Goal: Task Accomplishment & Management: Use online tool/utility

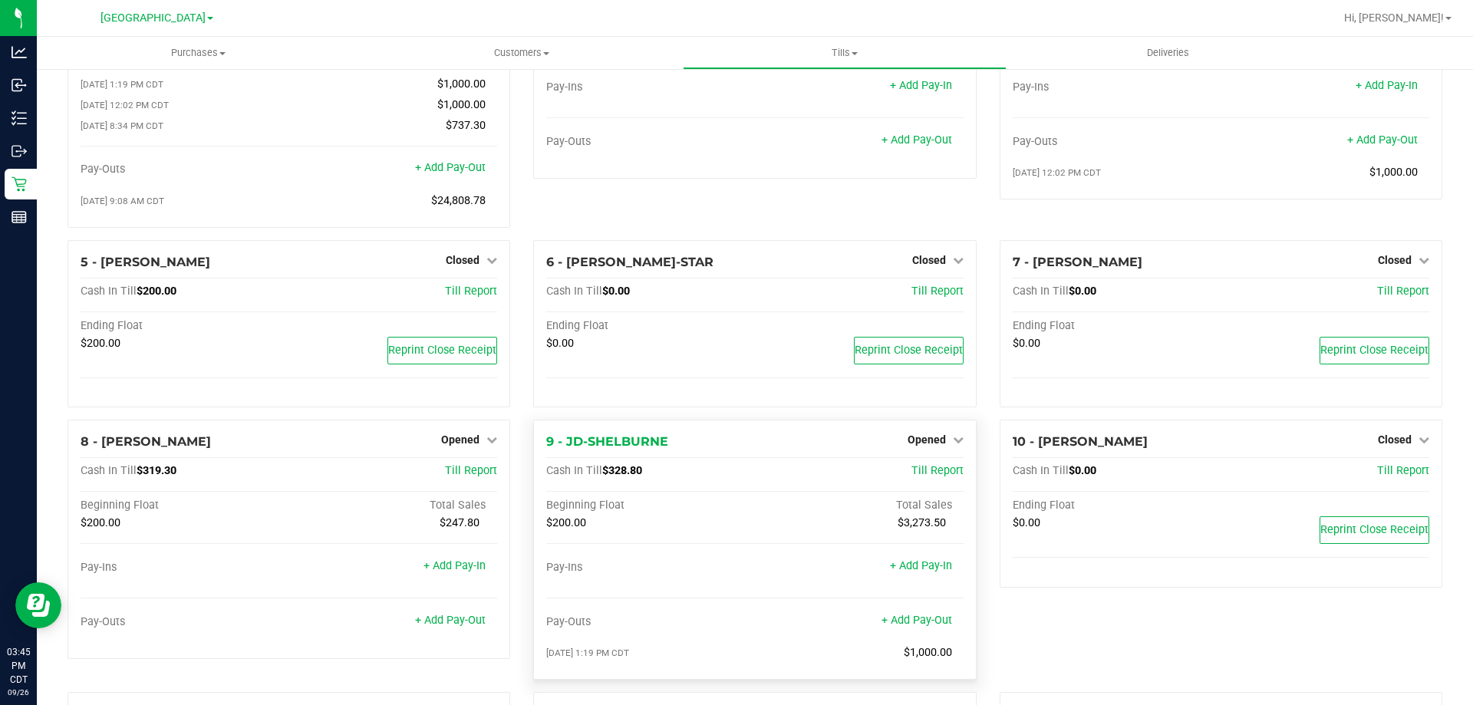
scroll to position [230, 0]
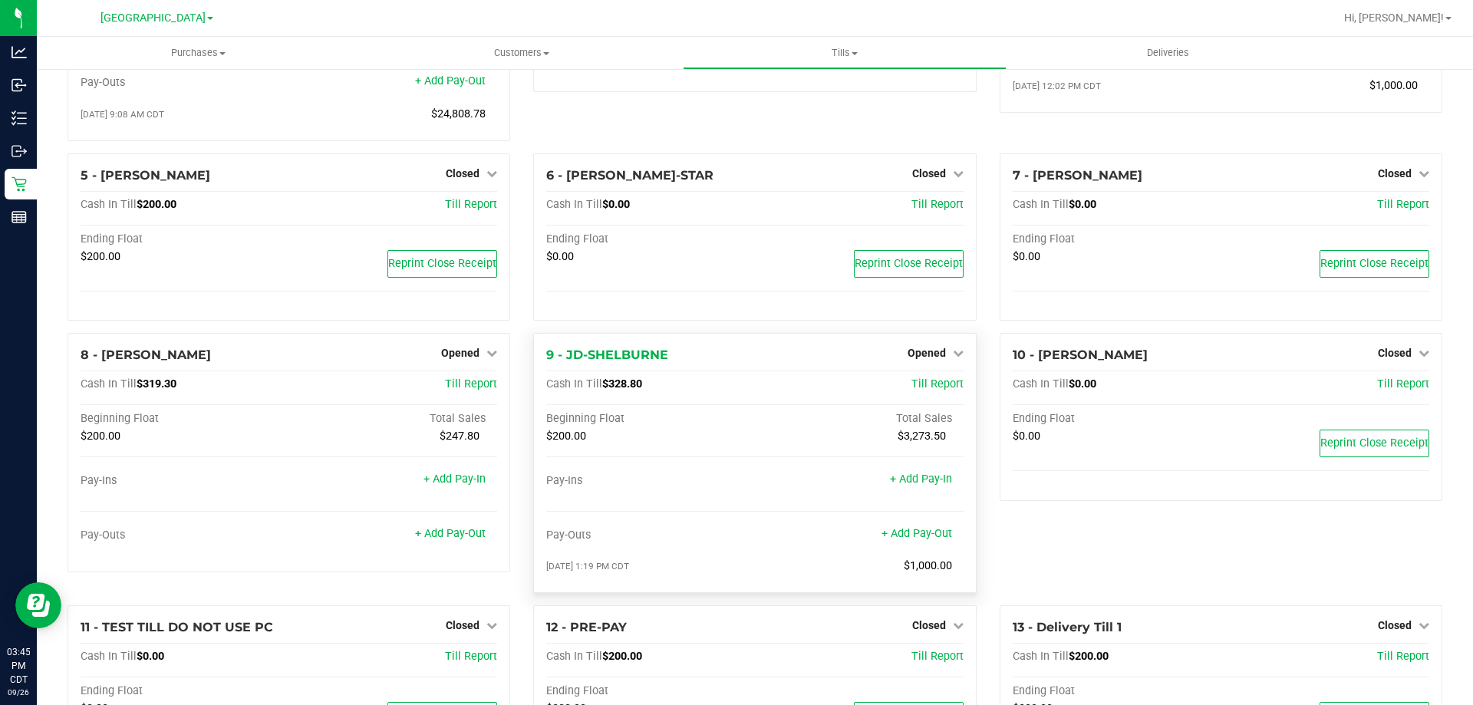
click at [927, 362] on div "Opened" at bounding box center [935, 353] width 56 height 18
click at [921, 351] on span "Opened" at bounding box center [926, 353] width 38 height 12
click at [914, 384] on link "Close Till" at bounding box center [927, 385] width 41 height 12
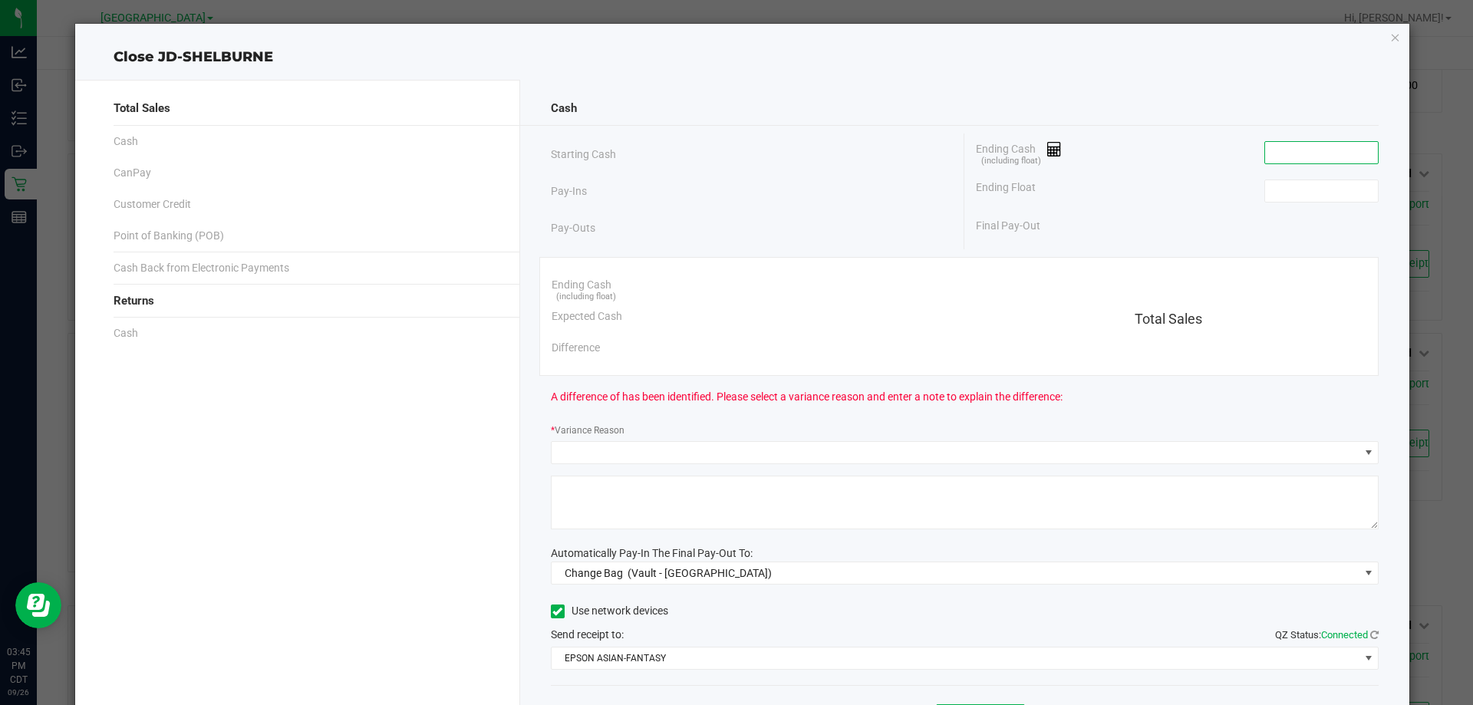
click at [1319, 153] on input at bounding box center [1321, 152] width 113 height 21
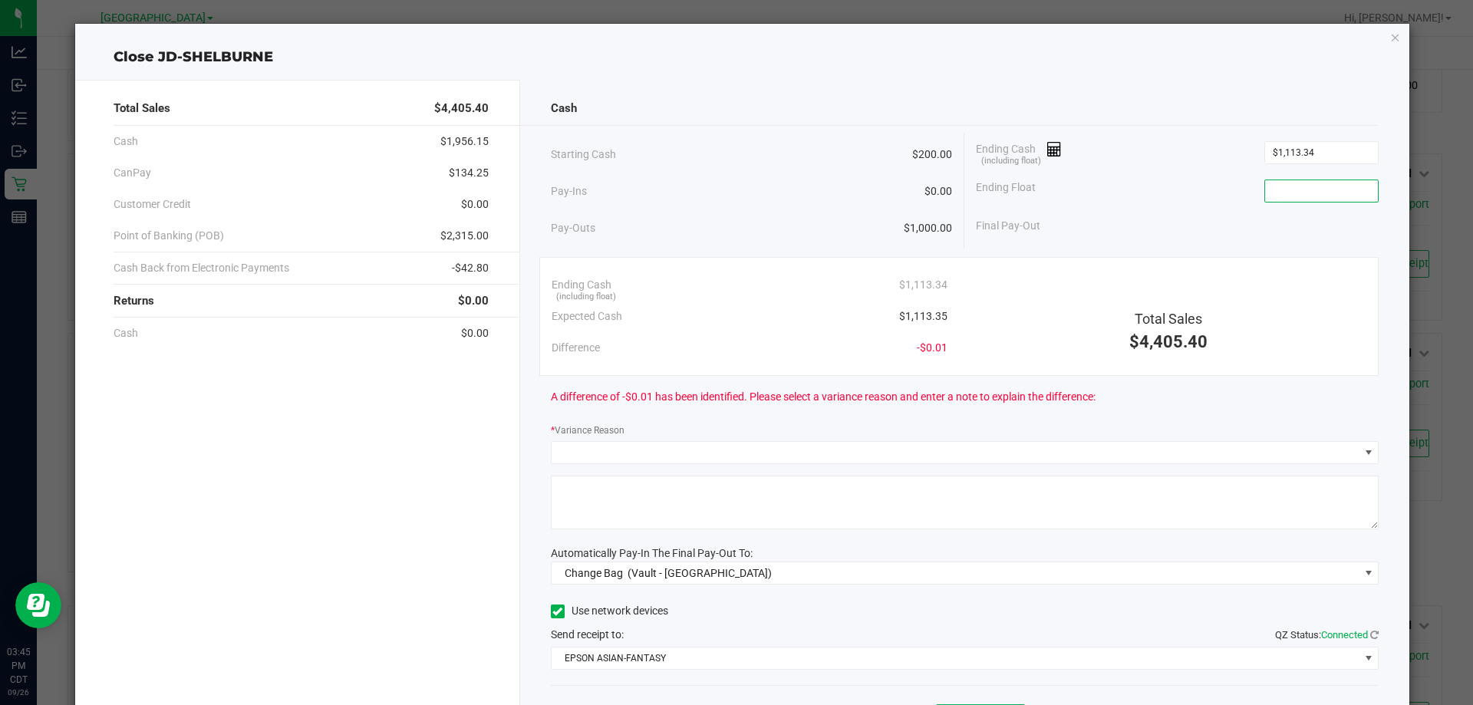
click at [1303, 196] on input at bounding box center [1321, 190] width 113 height 21
click at [1328, 154] on input "1113.34" at bounding box center [1321, 152] width 113 height 21
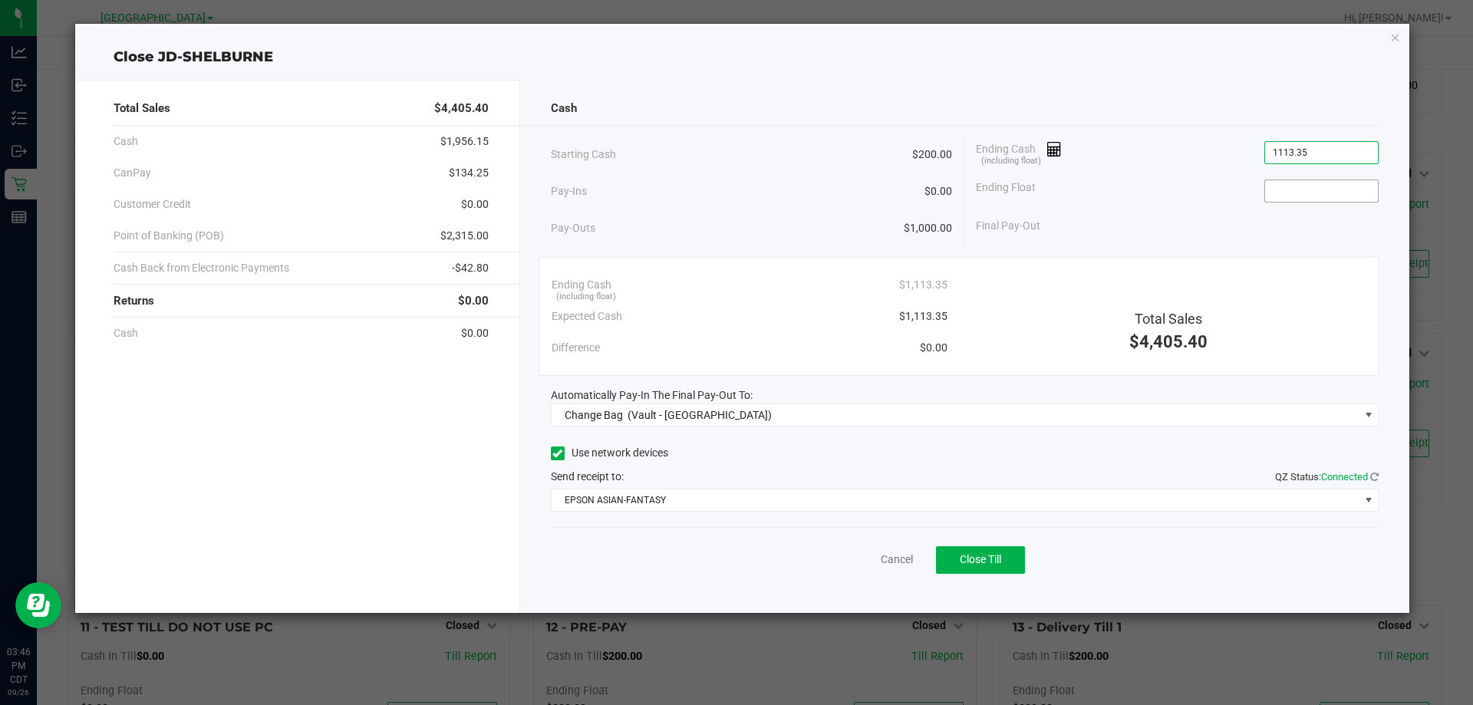
type input "$1,113.35"
click at [1326, 190] on input at bounding box center [1321, 190] width 113 height 21
type input "$200.00"
click at [1283, 234] on div "Final Pay-Out $913.35" at bounding box center [1177, 225] width 403 height 31
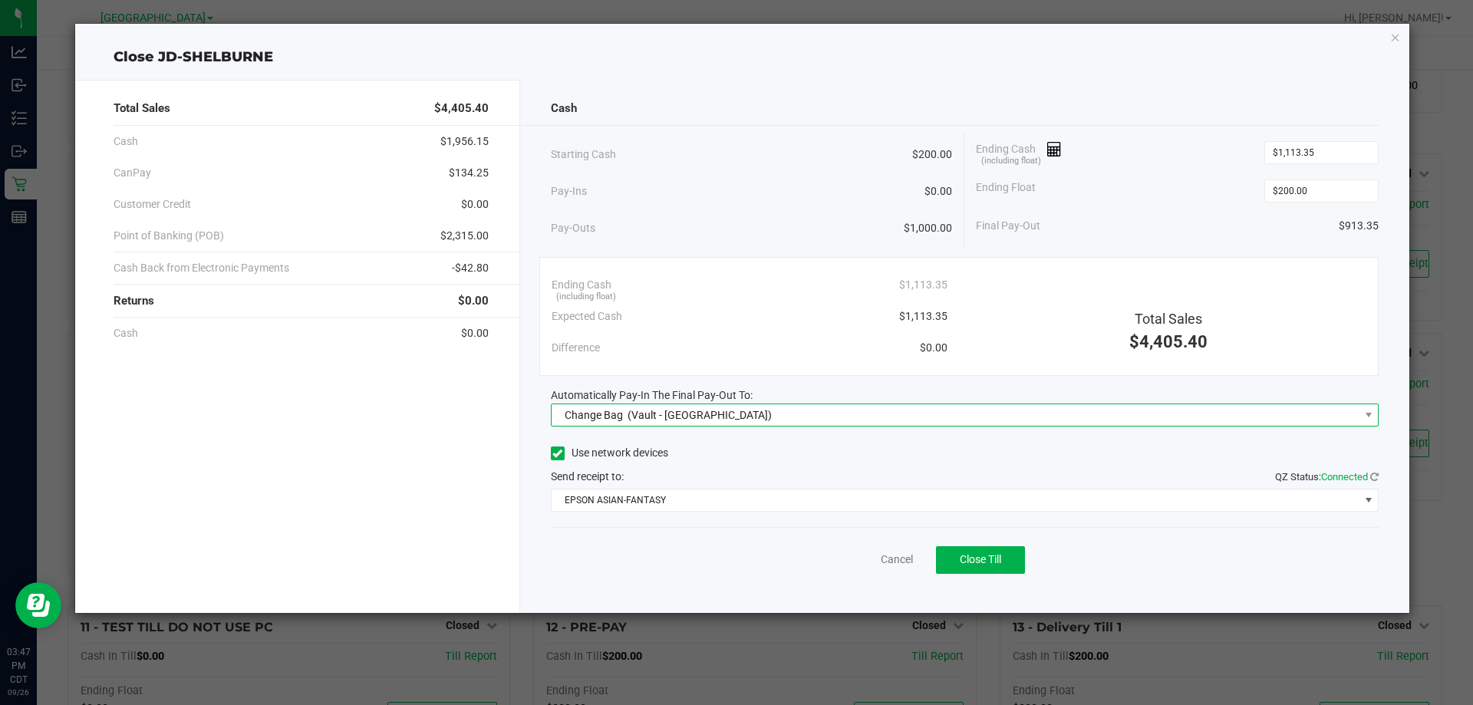
click at [730, 410] on span "Change Bag (Vault - [GEOGRAPHIC_DATA])" at bounding box center [956, 414] width 808 height 21
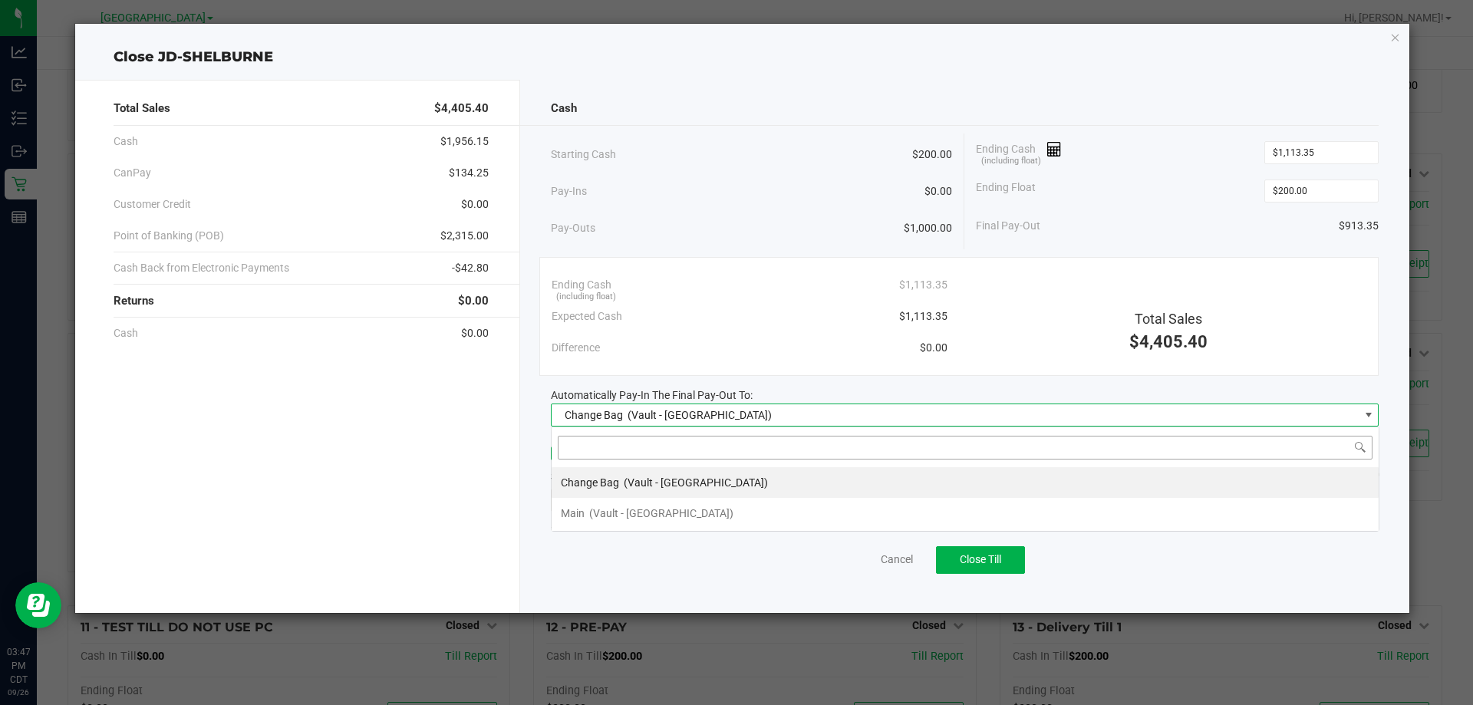
scroll to position [23, 828]
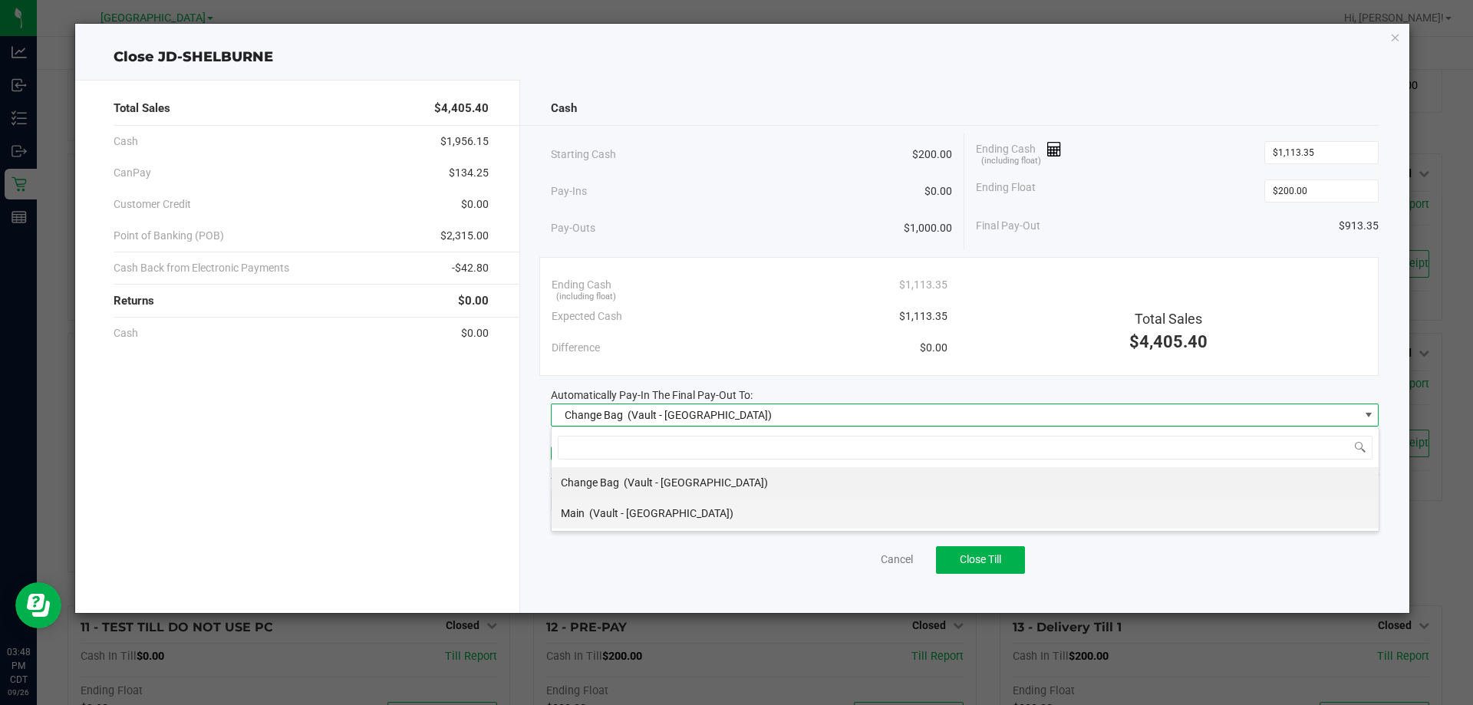
click at [698, 507] on li "Main (Vault - [GEOGRAPHIC_DATA])" at bounding box center [965, 513] width 827 height 31
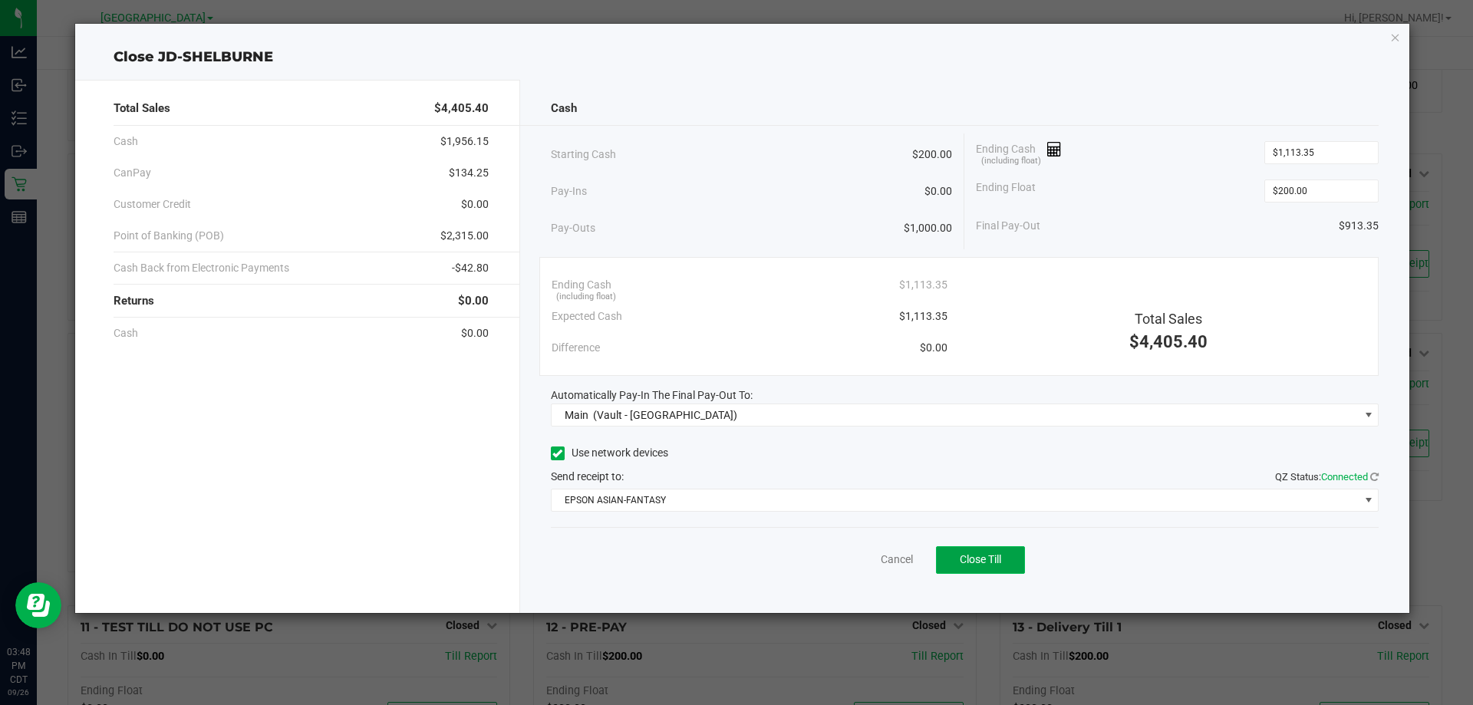
click at [975, 567] on button "Close Till" at bounding box center [980, 560] width 89 height 28
click at [862, 560] on link "Dismiss" at bounding box center [863, 560] width 37 height 16
